Goal: Check status: Check status

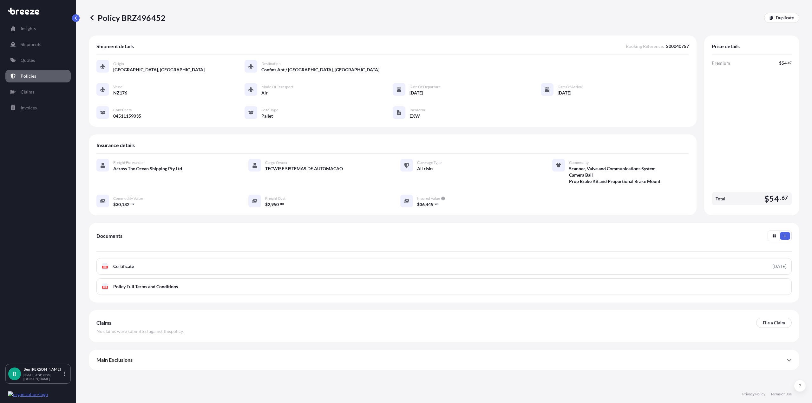
click at [772, 209] on div "Price details Premium $ 54 . 67 Total $ 54 . 67" at bounding box center [751, 126] width 95 height 180
click at [776, 202] on span "54" at bounding box center [774, 199] width 10 height 8
click at [782, 196] on span "67" at bounding box center [784, 198] width 6 height 4
drag, startPoint x: 725, startPoint y: 51, endPoint x: 744, endPoint y: 51, distance: 18.4
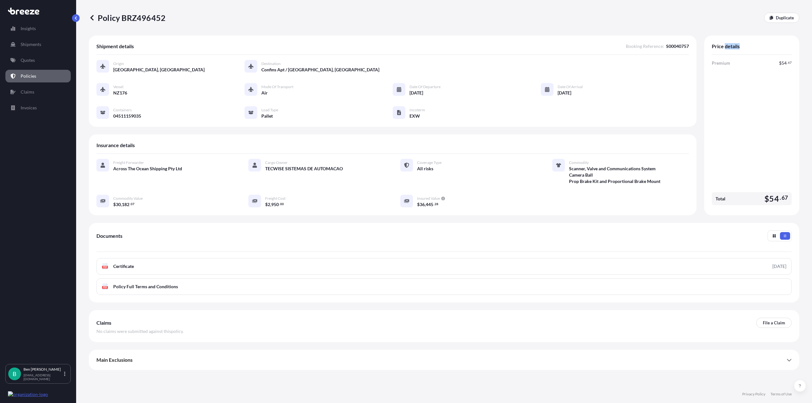
click at [744, 51] on div "Price details" at bounding box center [752, 49] width 80 height 12
drag, startPoint x: 777, startPoint y: 64, endPoint x: 808, endPoint y: 62, distance: 31.5
click at [808, 62] on div "Policy BRZ496452 Duplicate Shipment details Booking Reference : S00040757 Origi…" at bounding box center [444, 192] width 736 height 385
drag, startPoint x: 768, startPoint y: 199, endPoint x: 788, endPoint y: 198, distance: 19.7
click at [788, 198] on span "$ 54 . 67" at bounding box center [775, 199] width 23 height 8
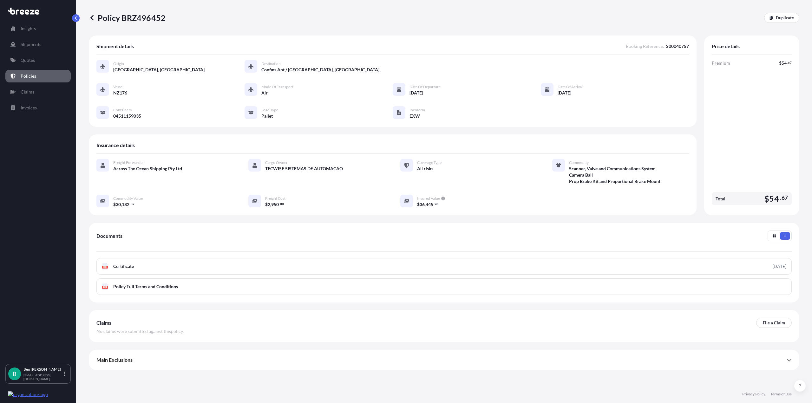
click at [775, 129] on div "Premium $ 54 . 67 Total $ 54 . 67" at bounding box center [752, 134] width 80 height 148
